Goal: Navigation & Orientation: Find specific page/section

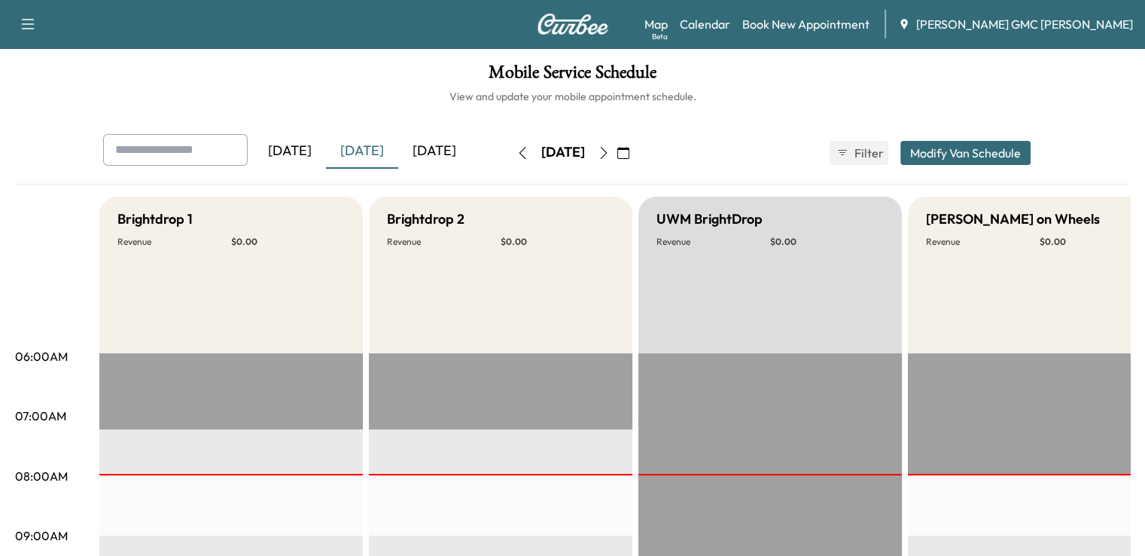
click at [610, 151] on icon "button" at bounding box center [604, 153] width 12 height 12
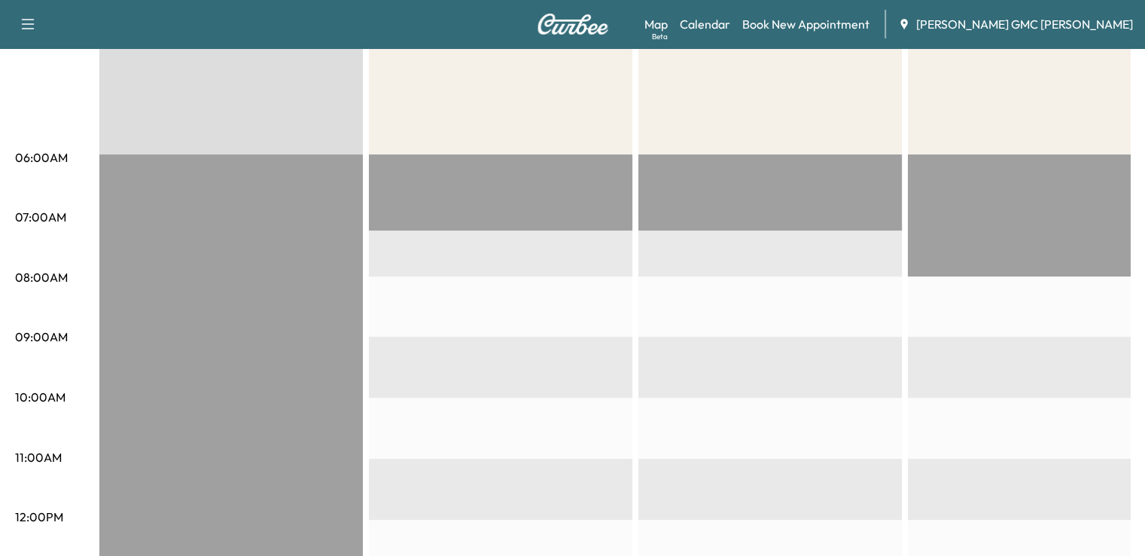
scroll to position [41, 0]
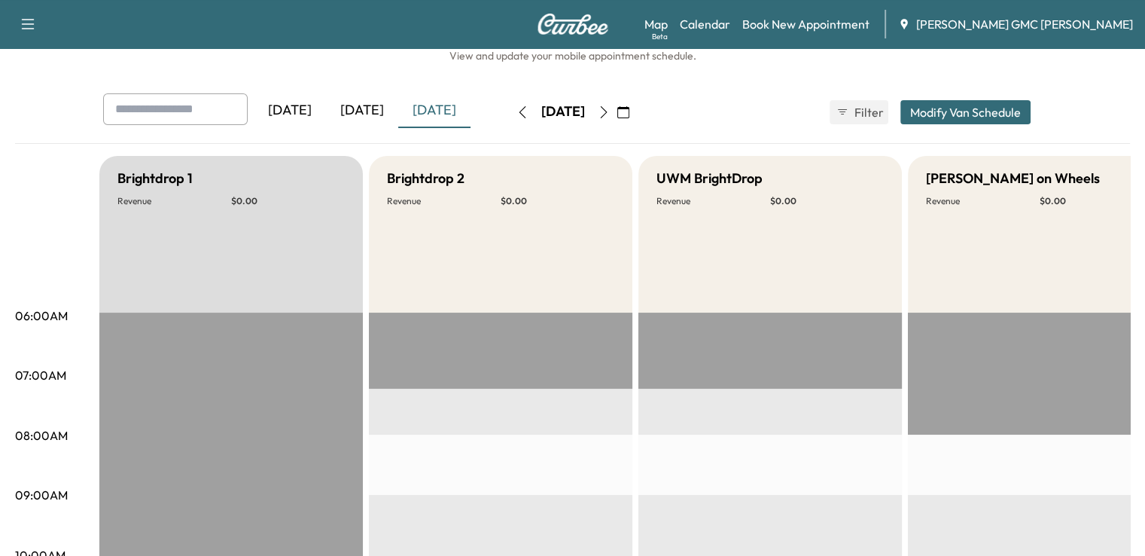
click at [610, 114] on icon "button" at bounding box center [604, 112] width 12 height 12
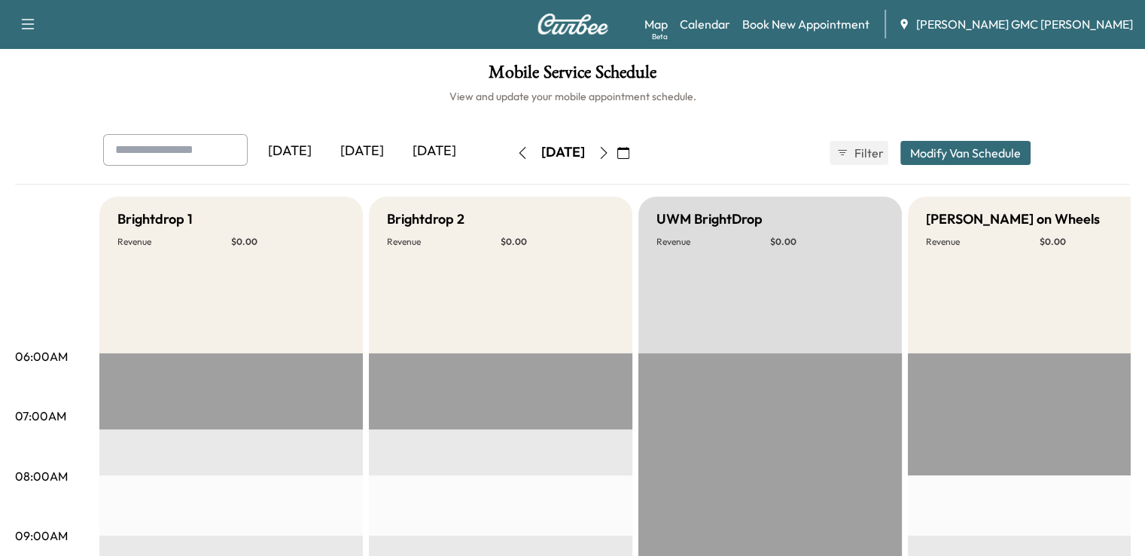
click at [610, 154] on icon "button" at bounding box center [604, 153] width 12 height 12
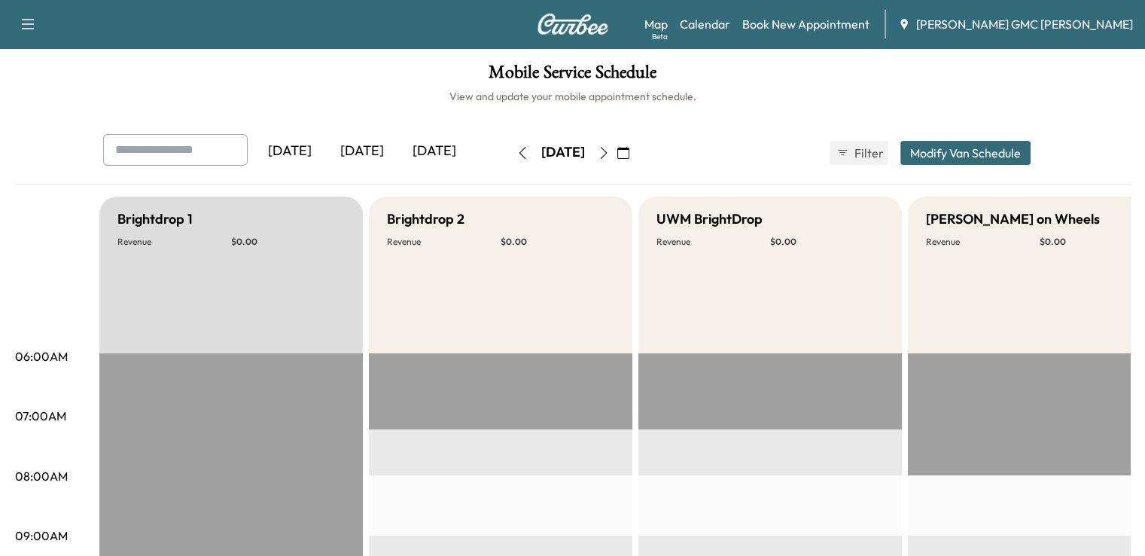
click at [326, 153] on div "[DATE]" at bounding box center [362, 151] width 72 height 35
